Goal: Find specific page/section: Find specific page/section

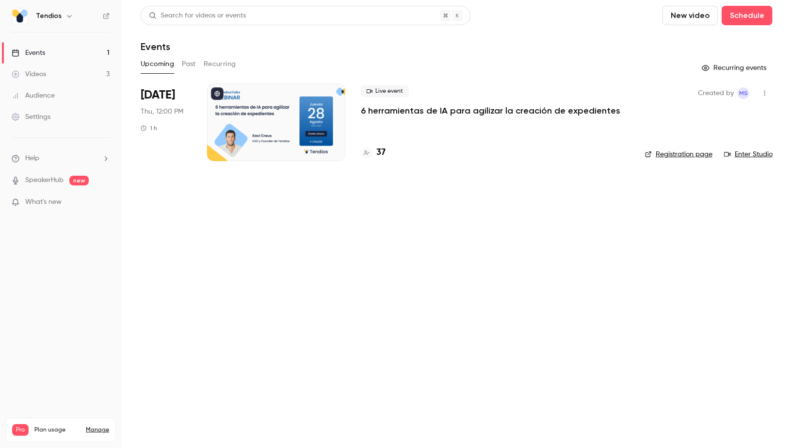
click at [381, 148] on h4 "37" at bounding box center [380, 152] width 9 height 13
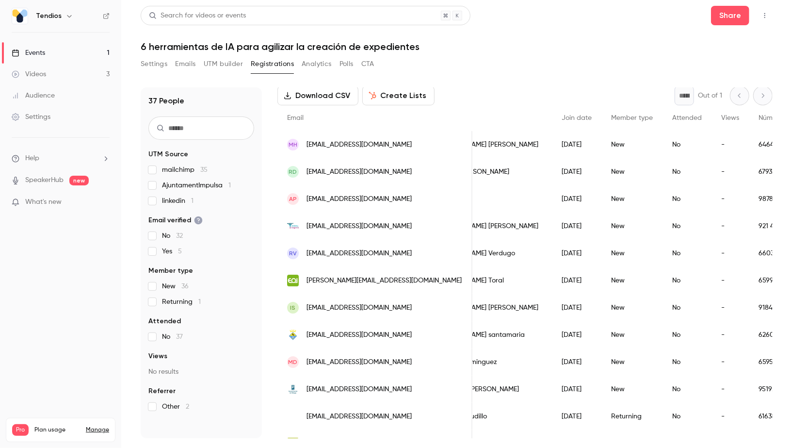
scroll to position [42, 0]
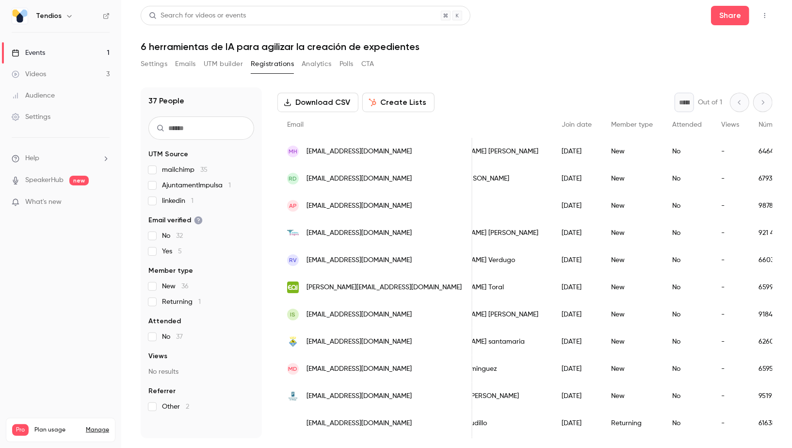
click at [59, 59] on link "Events 1" at bounding box center [60, 52] width 121 height 21
